Goal: Navigation & Orientation: Understand site structure

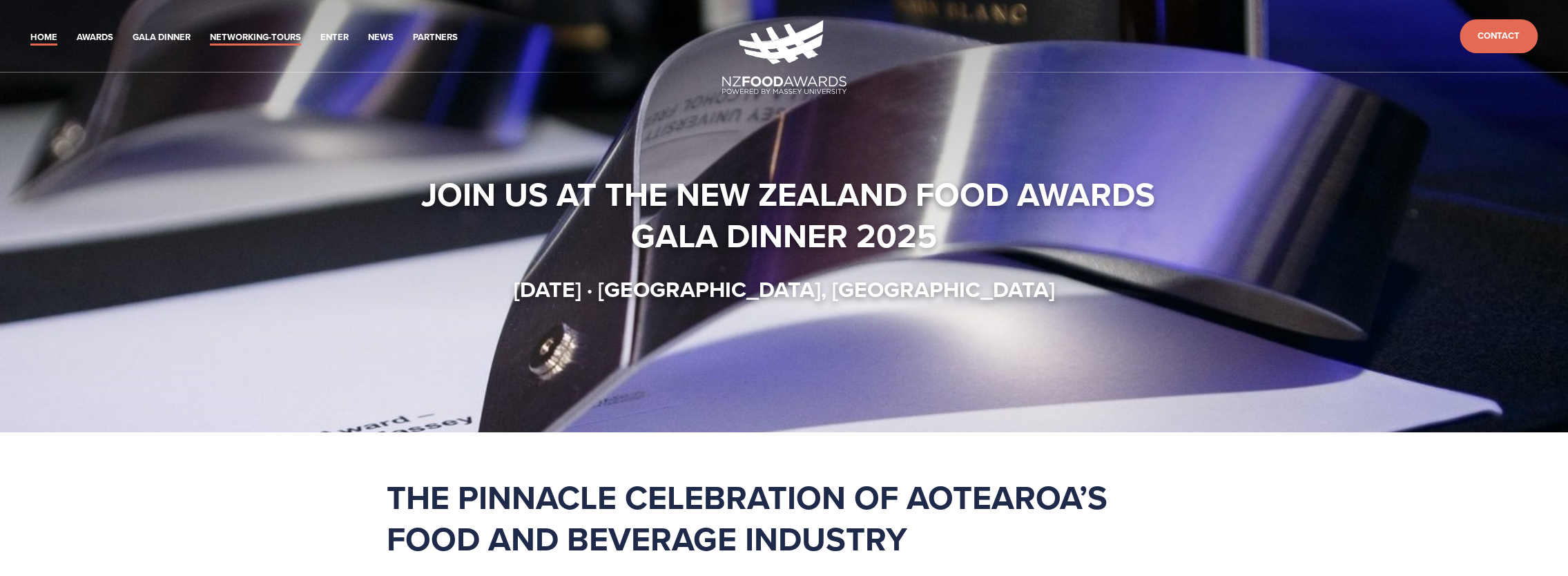
click at [278, 32] on link "Networking-Tours" at bounding box center [256, 37] width 91 height 16
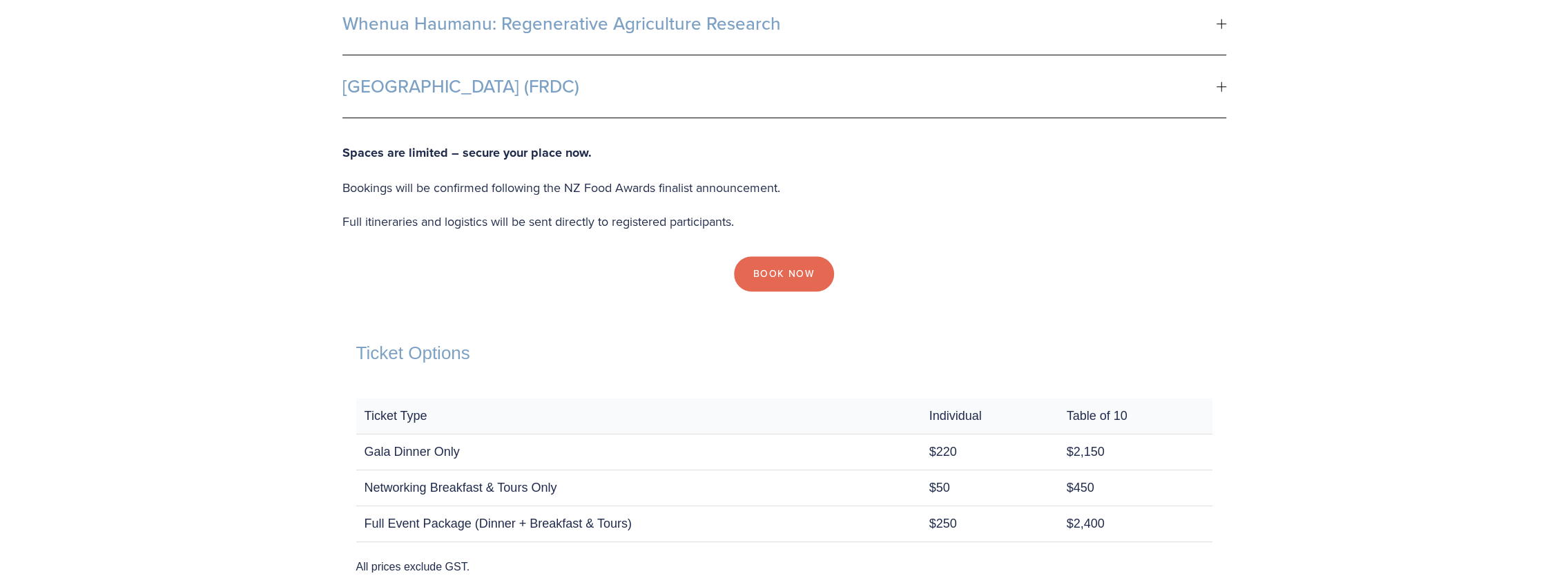
scroll to position [829, 0]
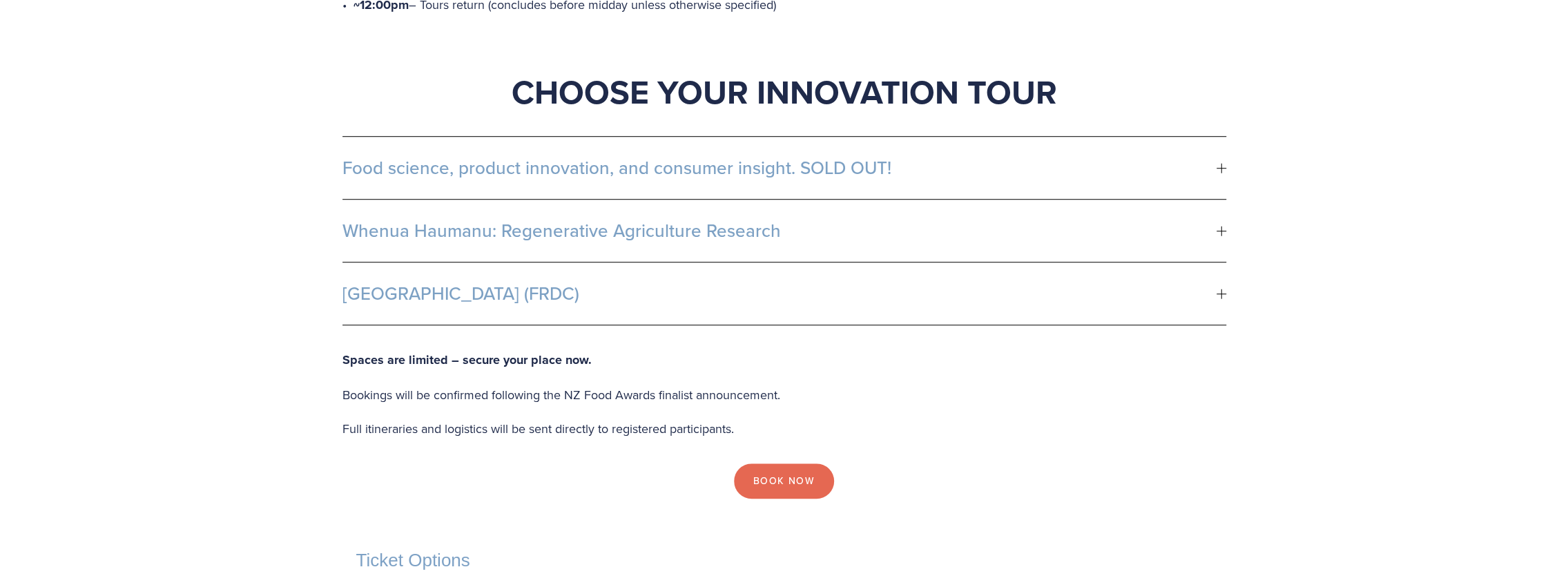
click at [1219, 226] on div at bounding box center [1221, 231] width 9 height 9
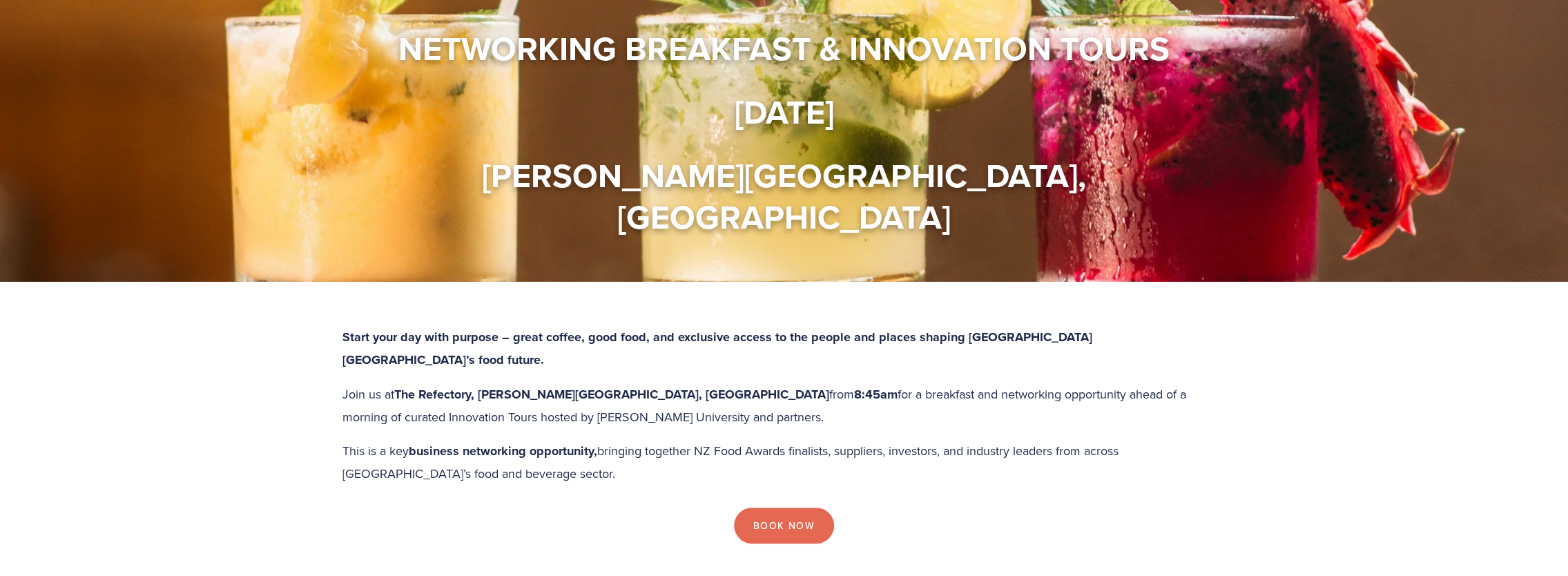
scroll to position [0, 0]
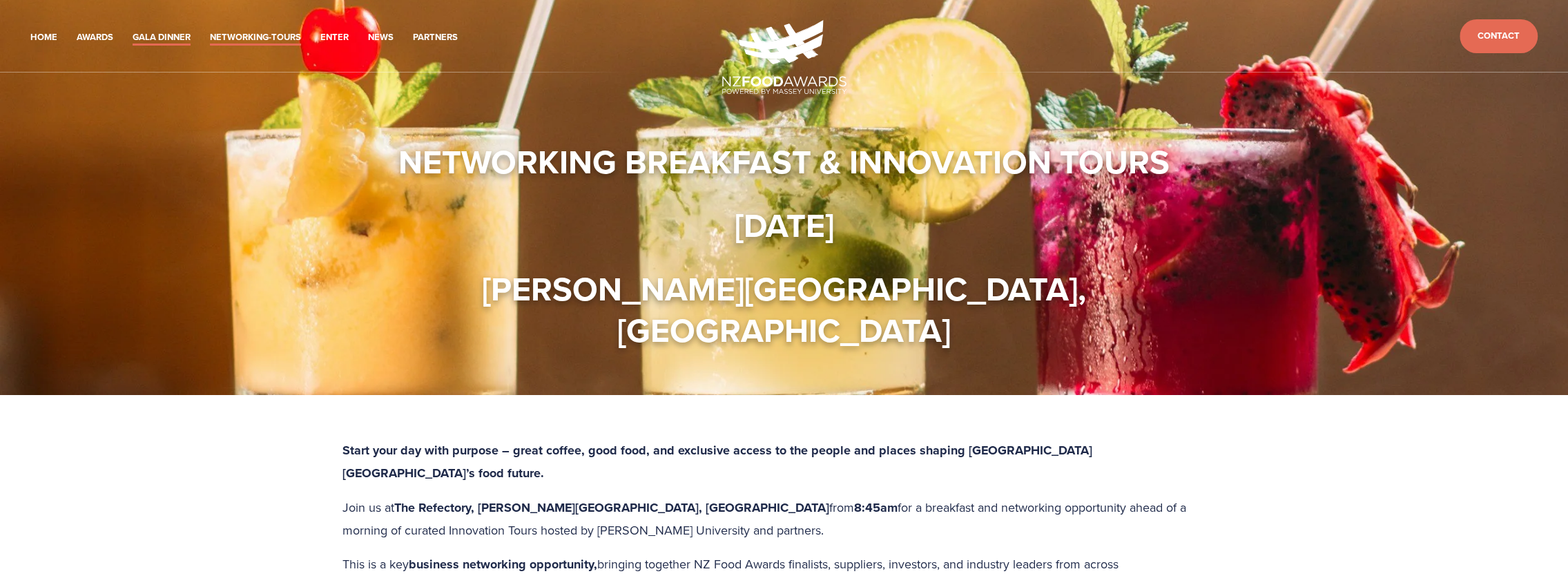
click at [160, 39] on link "Gala Dinner" at bounding box center [161, 37] width 58 height 16
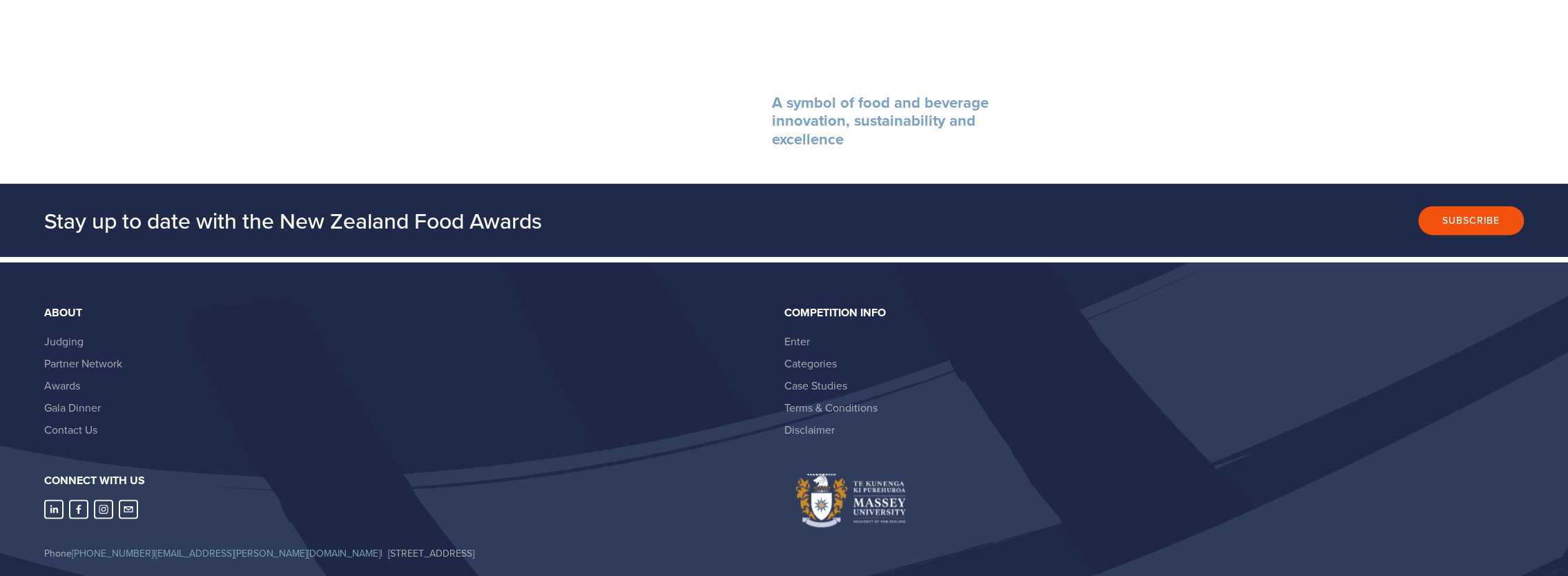
scroll to position [1861, 0]
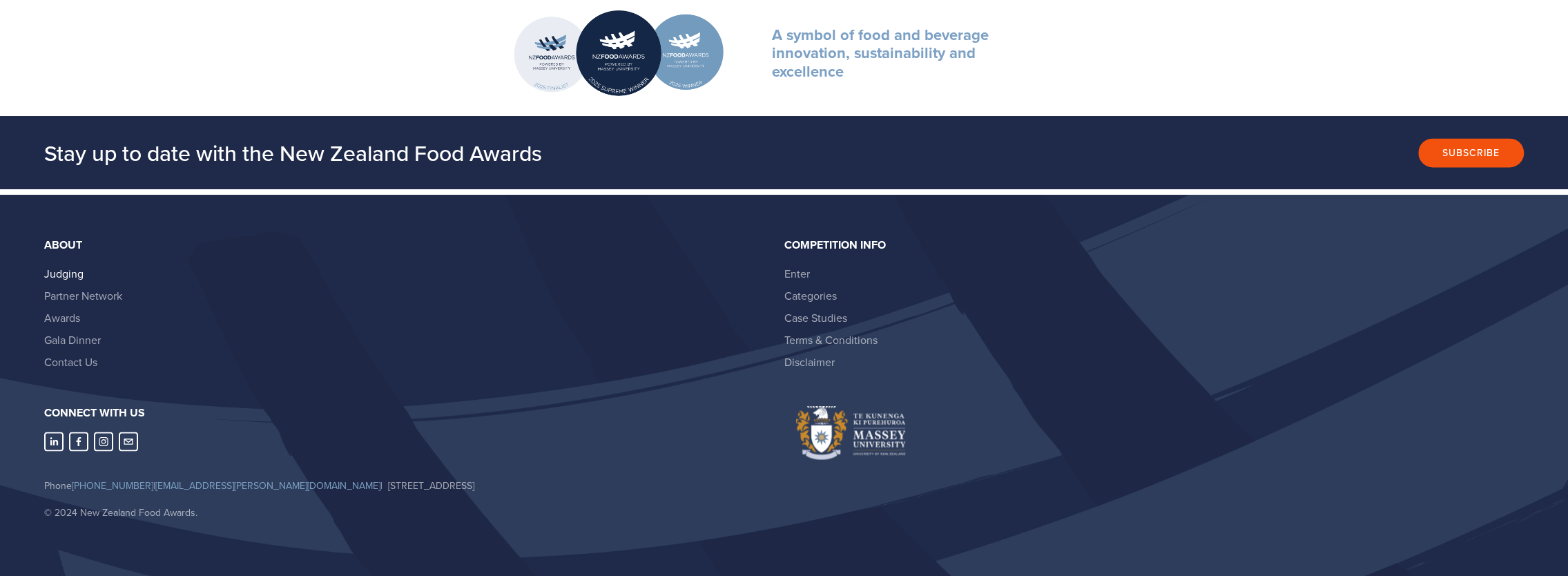
click at [73, 271] on link "Judging" at bounding box center [63, 274] width 39 height 15
click at [77, 290] on link "Partner Network" at bounding box center [83, 296] width 78 height 15
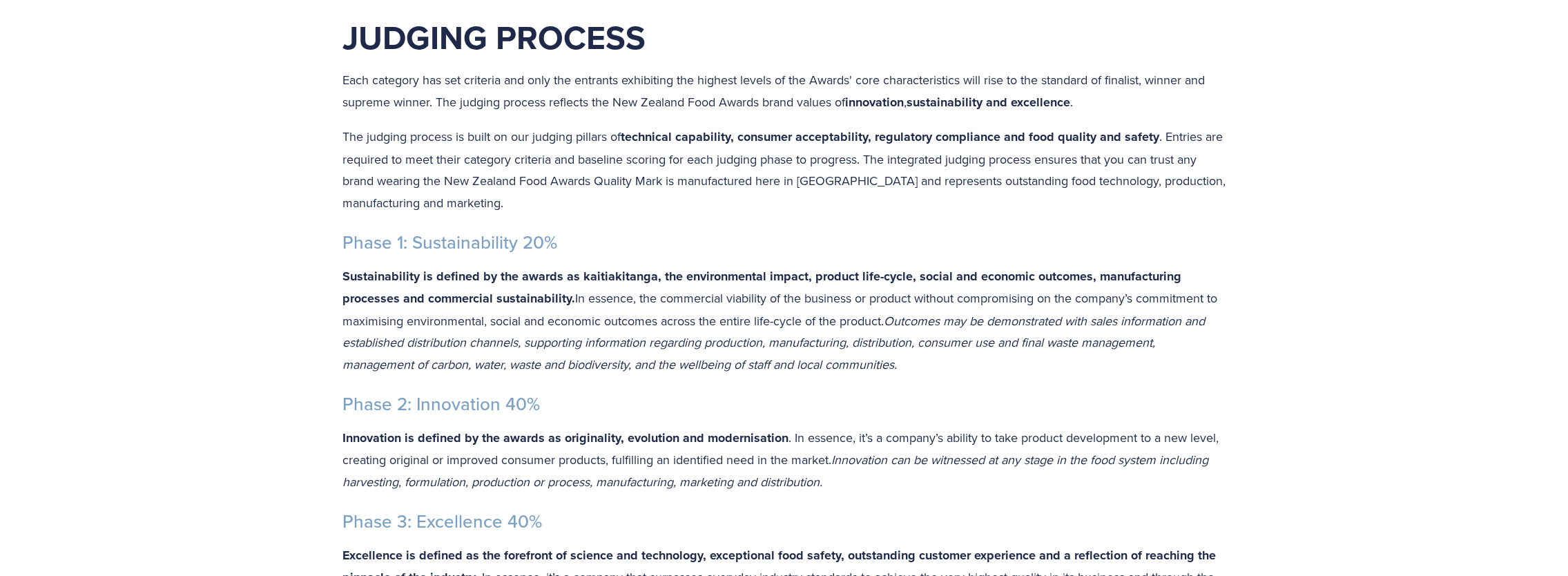
scroll to position [204, 0]
